Goal: Information Seeking & Learning: Find specific page/section

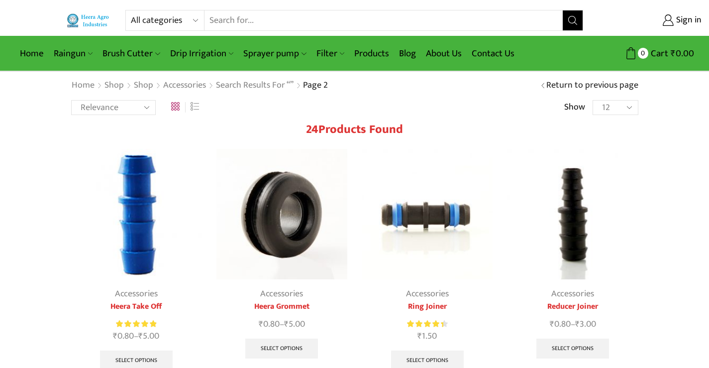
click at [191, 22] on select "All categories Accessories Air Release Valve Brush Cutter Domestic Use Drip Irr…" at bounding box center [167, 20] width 73 height 20
select select "air-release-valve"
click at [131, 10] on select "All categories Accessories Air Release Valve Brush Cutter Domestic Use Drip Irr…" at bounding box center [167, 20] width 73 height 20
click at [570, 18] on icon "Search button" at bounding box center [572, 20] width 9 height 9
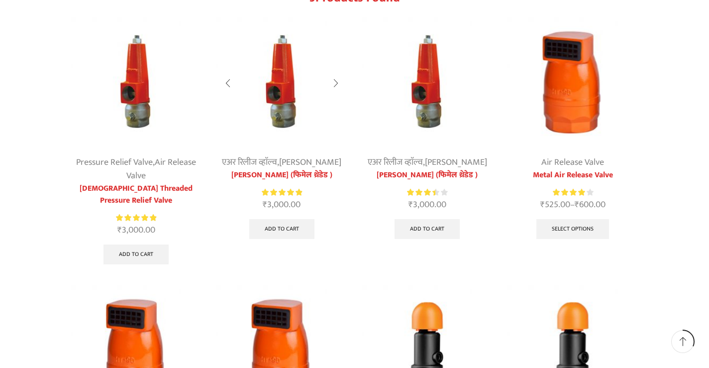
scroll to position [50, 0]
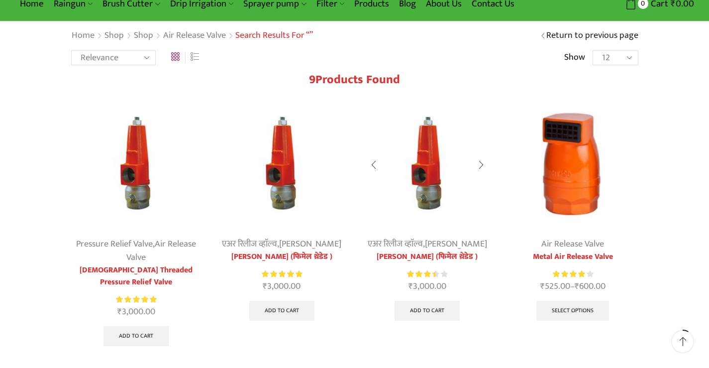
click at [479, 164] on div at bounding box center [480, 165] width 23 height 26
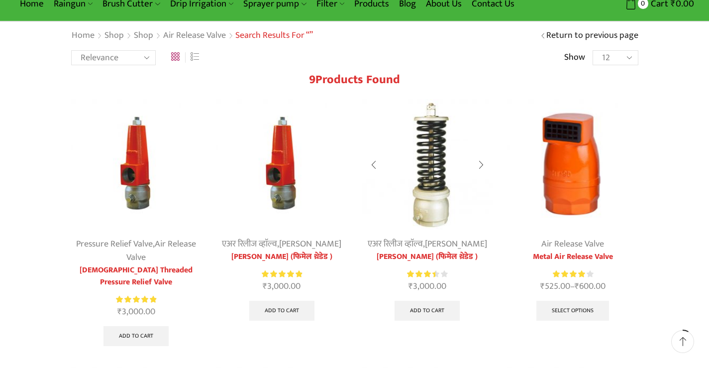
click at [474, 166] on div at bounding box center [480, 165] width 23 height 26
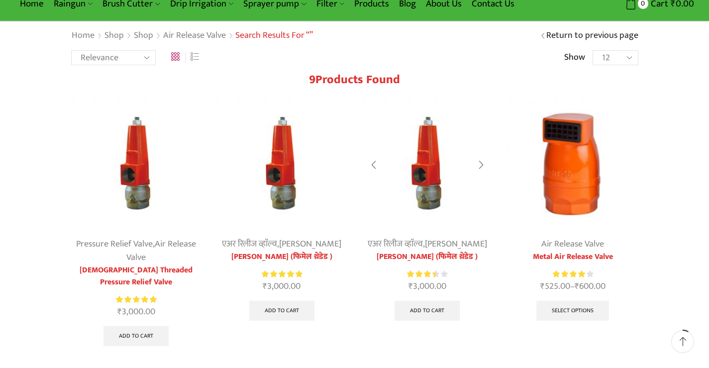
click at [478, 165] on div at bounding box center [480, 165] width 23 height 26
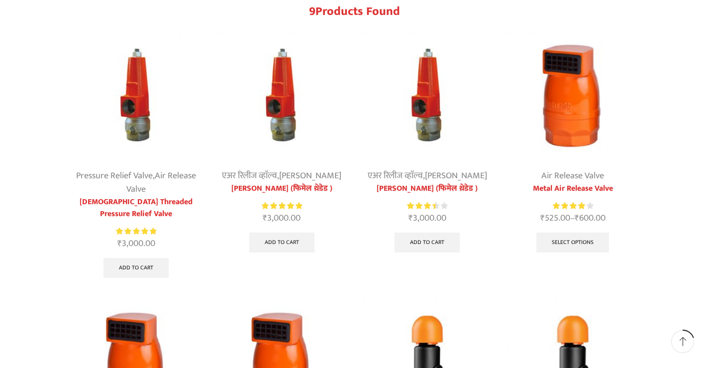
scroll to position [0, 0]
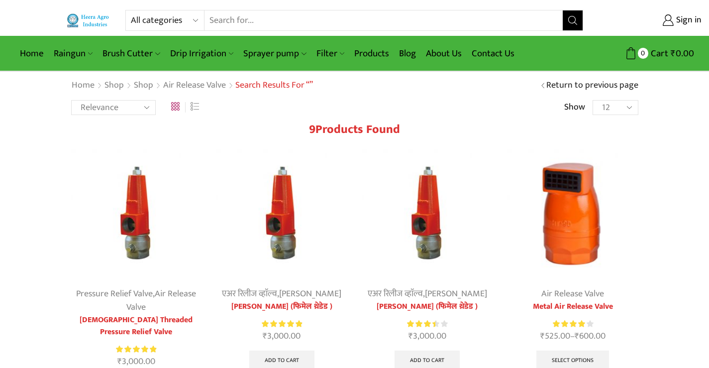
click at [181, 21] on select "All categories Accessories Air Release Valve Brush Cutter Domestic Use Drip Irr…" at bounding box center [167, 20] width 73 height 20
click at [131, 10] on select "All categories Accessories Air Release Valve Brush Cutter Domestic Use Drip Irr…" at bounding box center [167, 20] width 73 height 20
drag, startPoint x: 212, startPoint y: 21, endPoint x: 209, endPoint y: 28, distance: 7.3
click at [212, 21] on select "All categories Accessories Air Release Valve Brush Cutter Domestic Use Drip Irr…" at bounding box center [181, 20] width 101 height 20
select select "water-pressure-gauge"
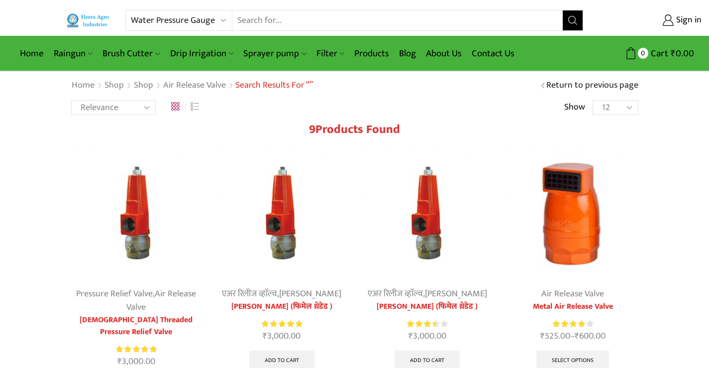
click at [131, 10] on select "All categories Accessories Air Release Valve Brush Cutter Domestic Use Drip Irr…" at bounding box center [181, 20] width 101 height 20
click at [568, 23] on icon "Search button" at bounding box center [572, 20] width 9 height 9
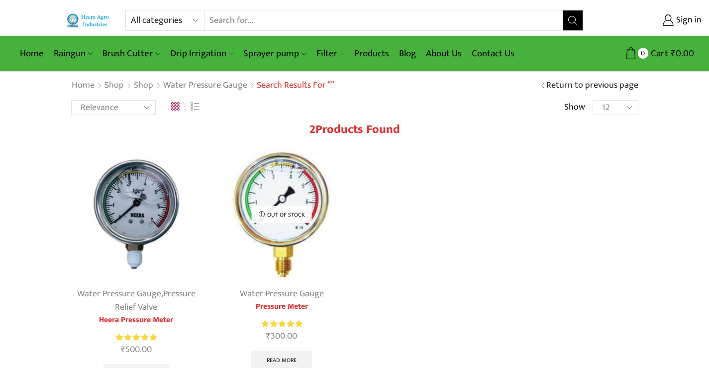
drag, startPoint x: 282, startPoint y: 196, endPoint x: 162, endPoint y: 200, distance: 120.4
